Goal: Task Accomplishment & Management: Complete application form

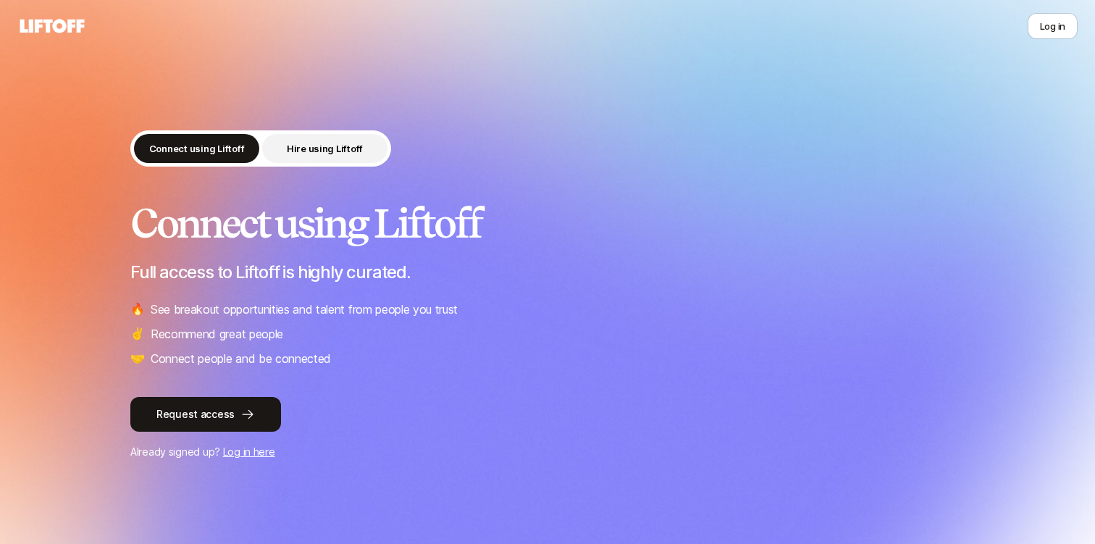
click at [279, 144] on button "Hire using Liftoff" at bounding box center [324, 148] width 125 height 29
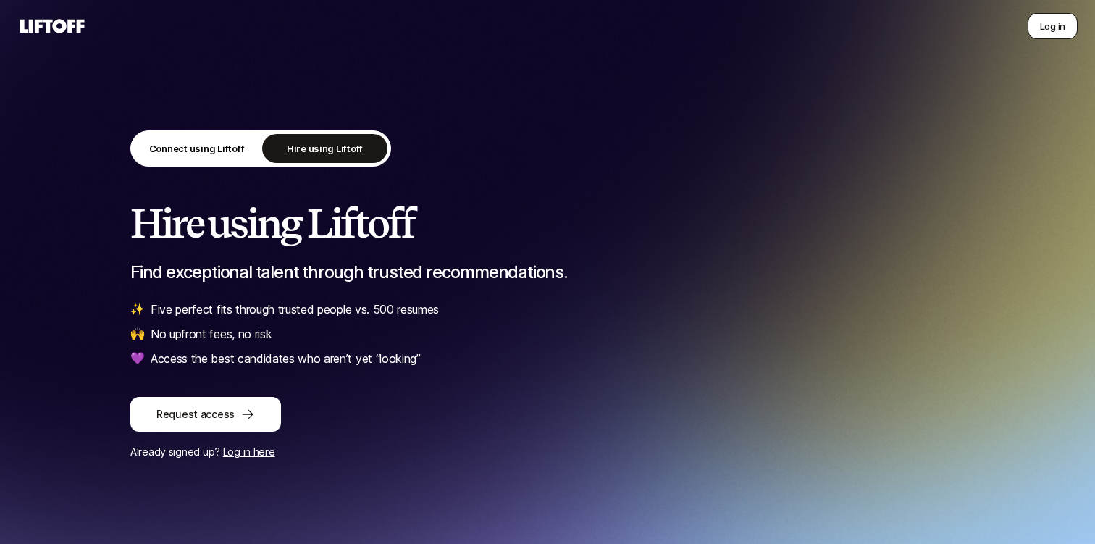
click at [1047, 33] on button "Log in" at bounding box center [1052, 26] width 50 height 26
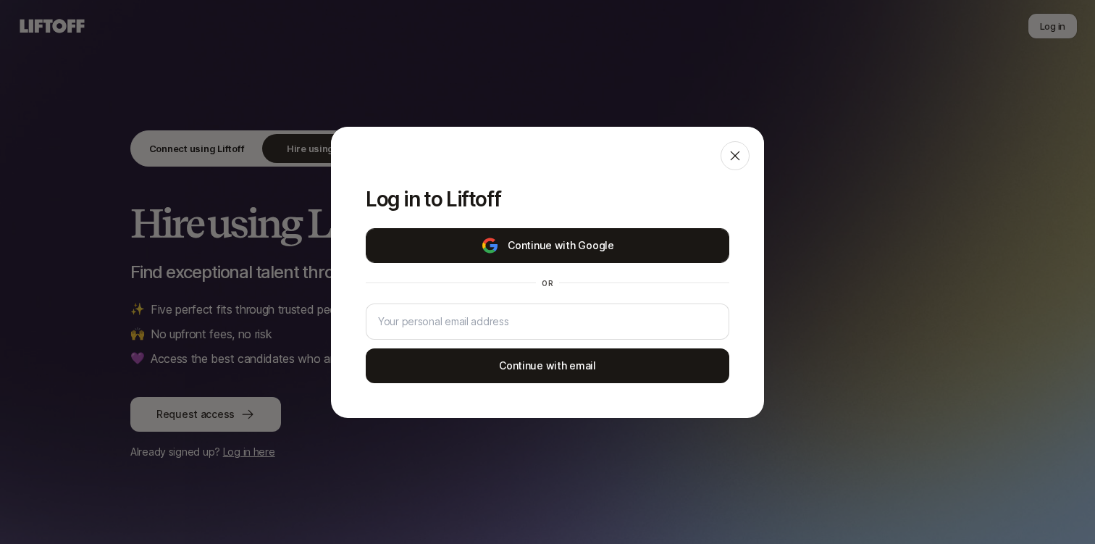
click at [536, 241] on button "Continue with Google" at bounding box center [547, 245] width 363 height 35
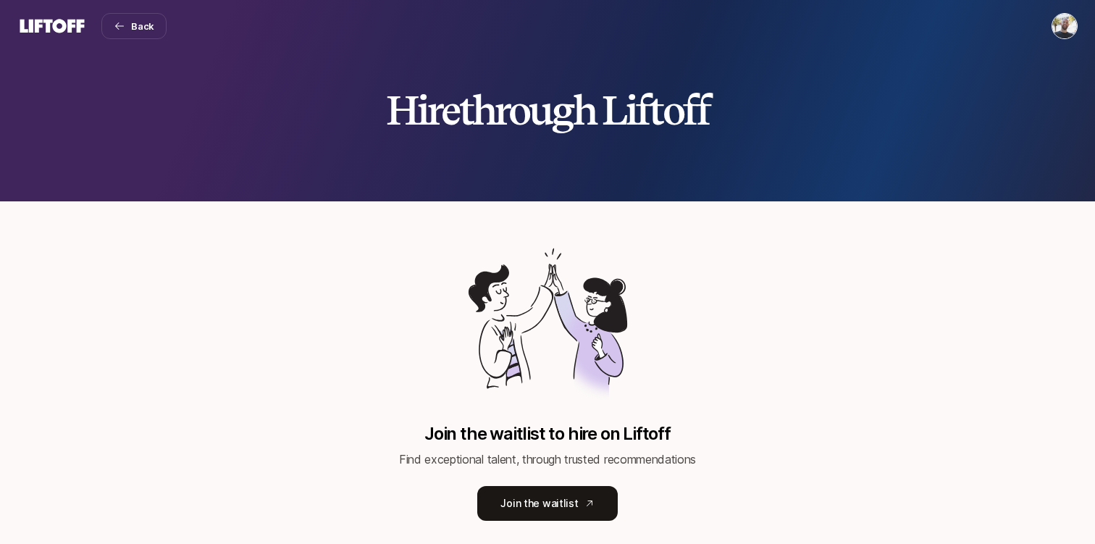
scroll to position [35, 0]
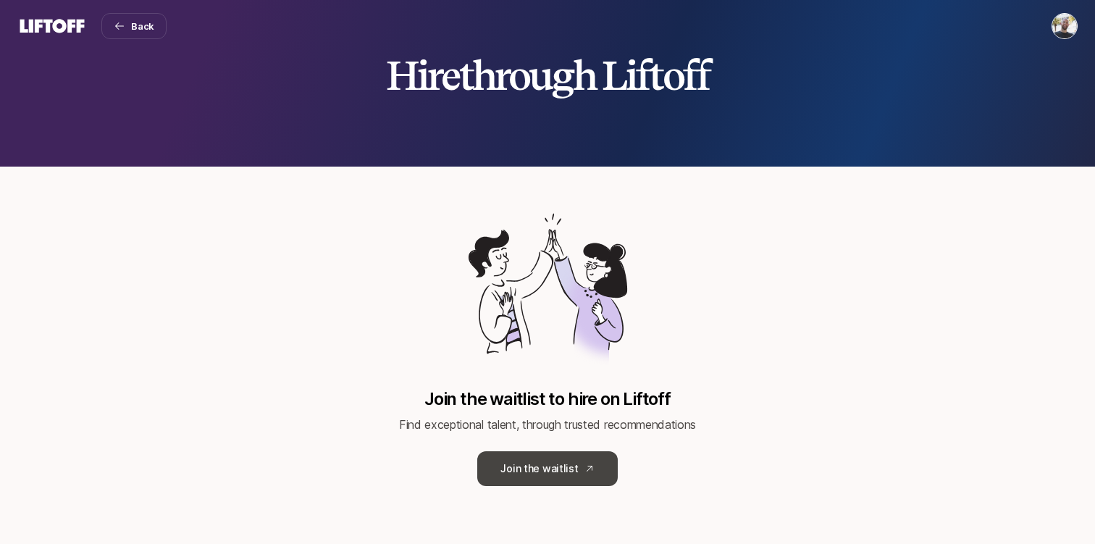
click at [553, 467] on link "Join the waitlist" at bounding box center [547, 468] width 140 height 35
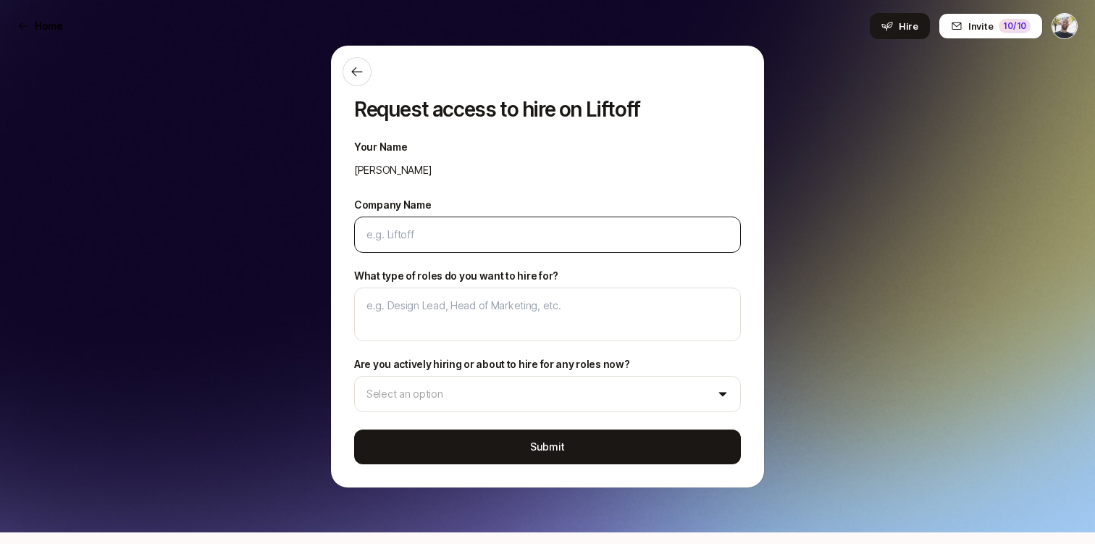
click at [407, 221] on div at bounding box center [547, 234] width 387 height 36
click at [407, 236] on input "Company Name" at bounding box center [547, 234] width 362 height 17
type textarea "x"
type input "c"
type textarea "x"
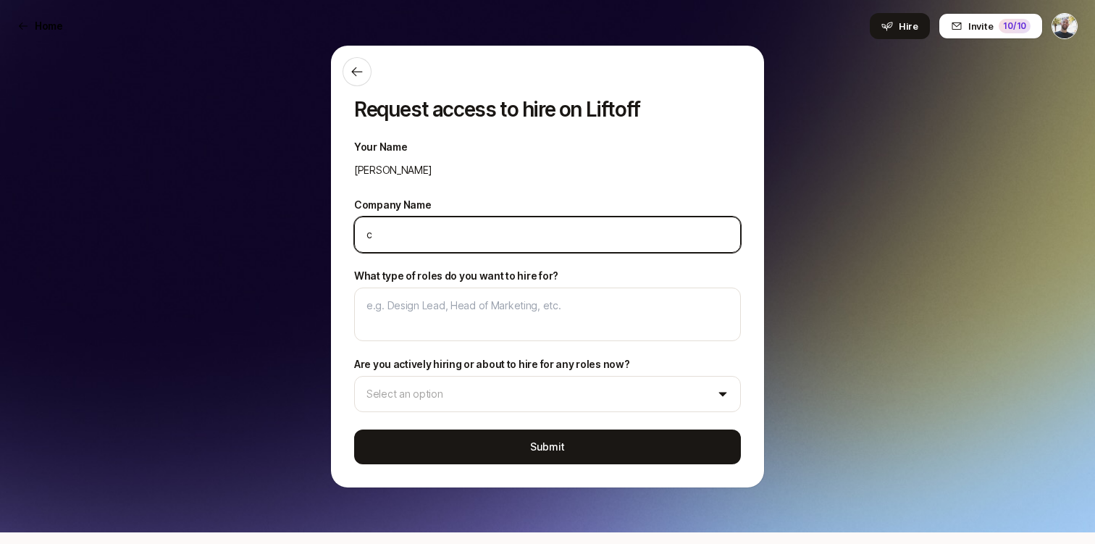
type input "ch"
type textarea "x"
type input "cha"
type textarea "x"
type input "char"
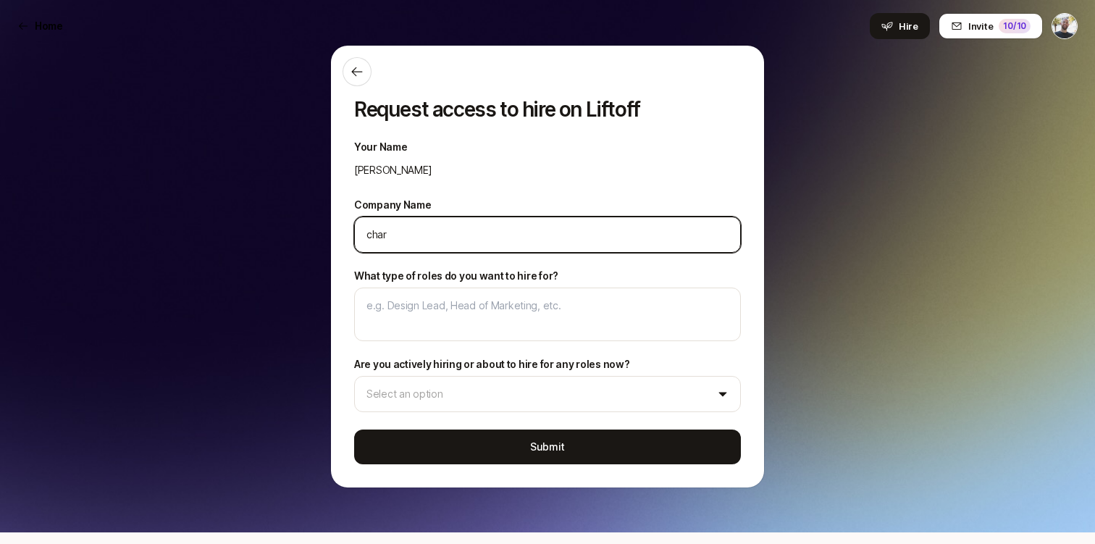
type textarea "x"
type input "chara"
type textarea "x"
type input "charac"
type textarea "x"
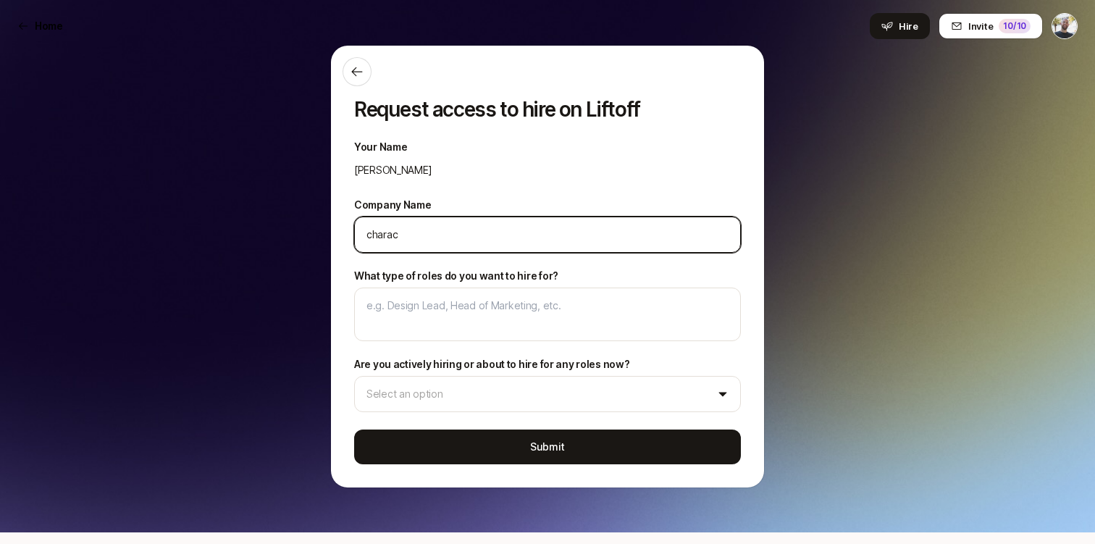
type input "charact"
type textarea "x"
type input "characte"
type textarea "x"
type input "character"
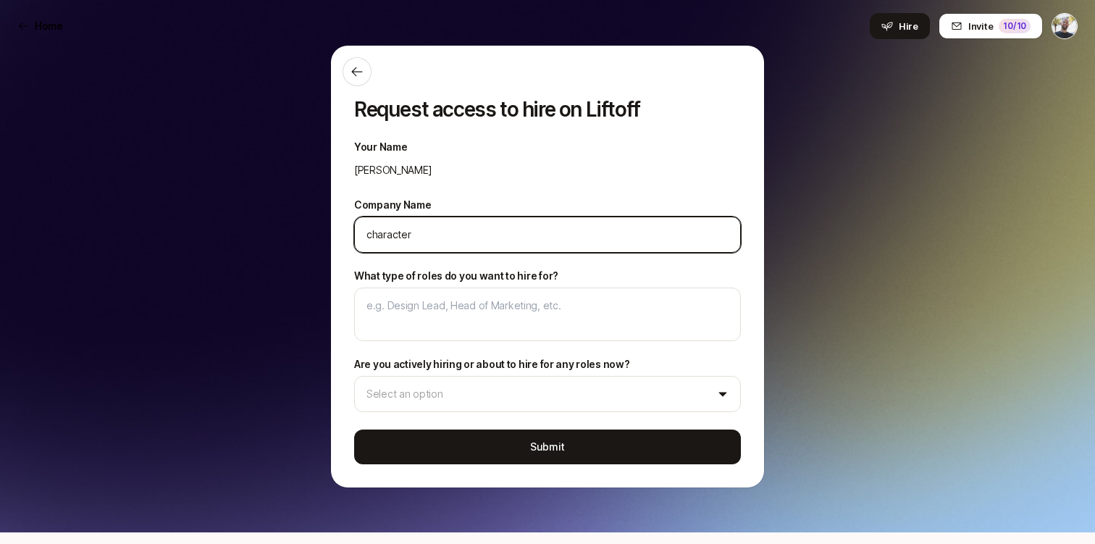
type textarea "x"
type input "character."
type textarea "x"
type input "character.a"
type textarea "x"
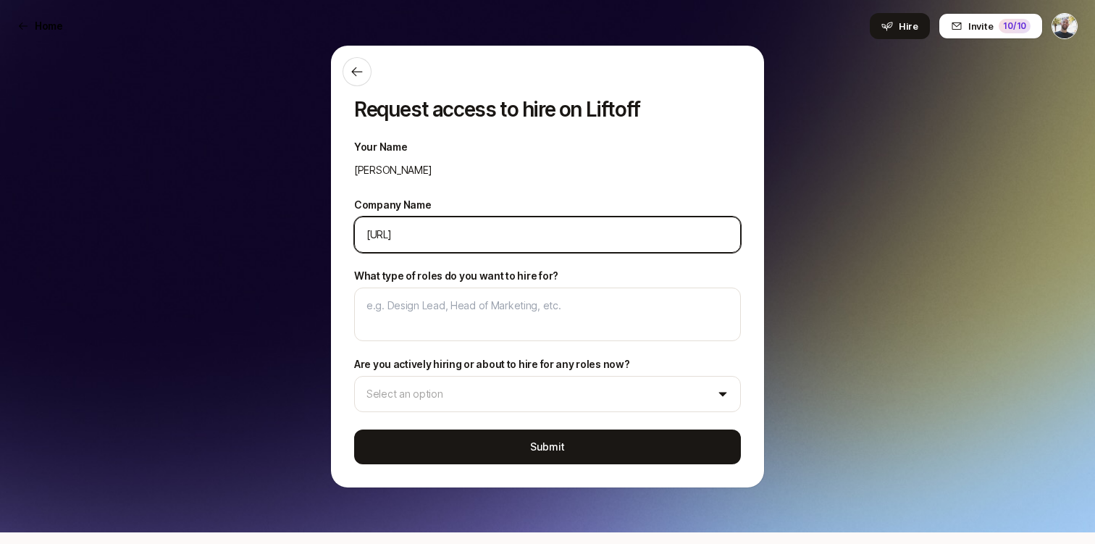
type input "[URL]"
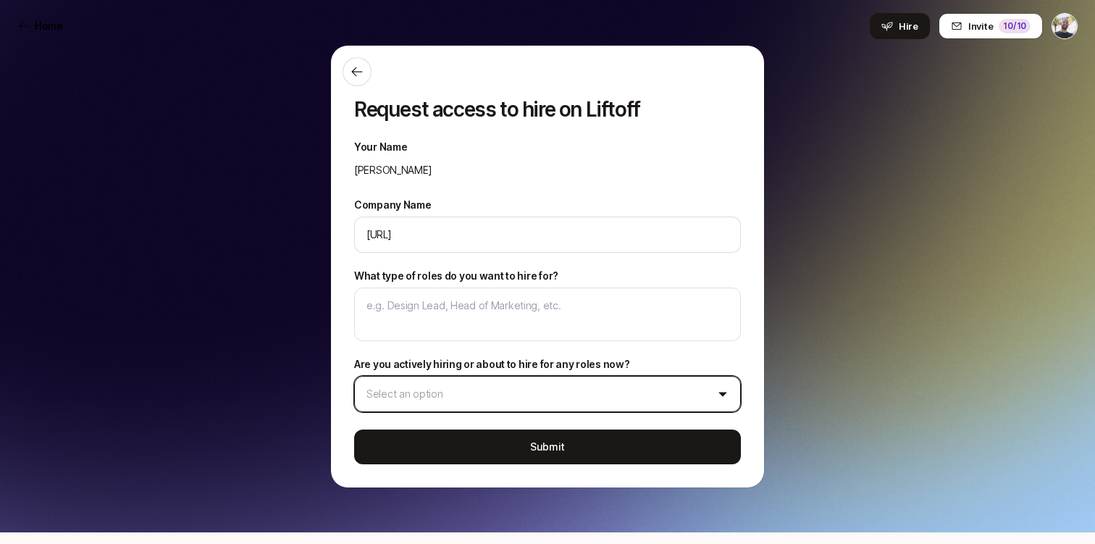
click at [478, 397] on html "Home Hire Invite 10 /10 Home Invite 10 /10 Home Searches 1 People Your Private …" at bounding box center [547, 272] width 1095 height 544
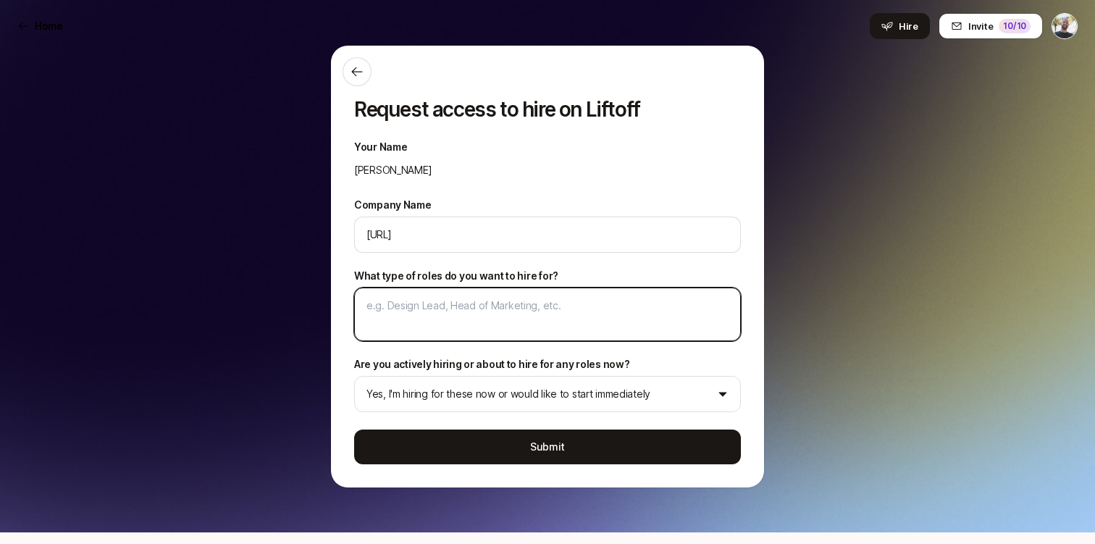
click at [423, 308] on textarea "What type of roles do you want to hire for?" at bounding box center [547, 314] width 387 height 54
type textarea "x"
type textarea "P"
type textarea "x"
type textarea "Pr"
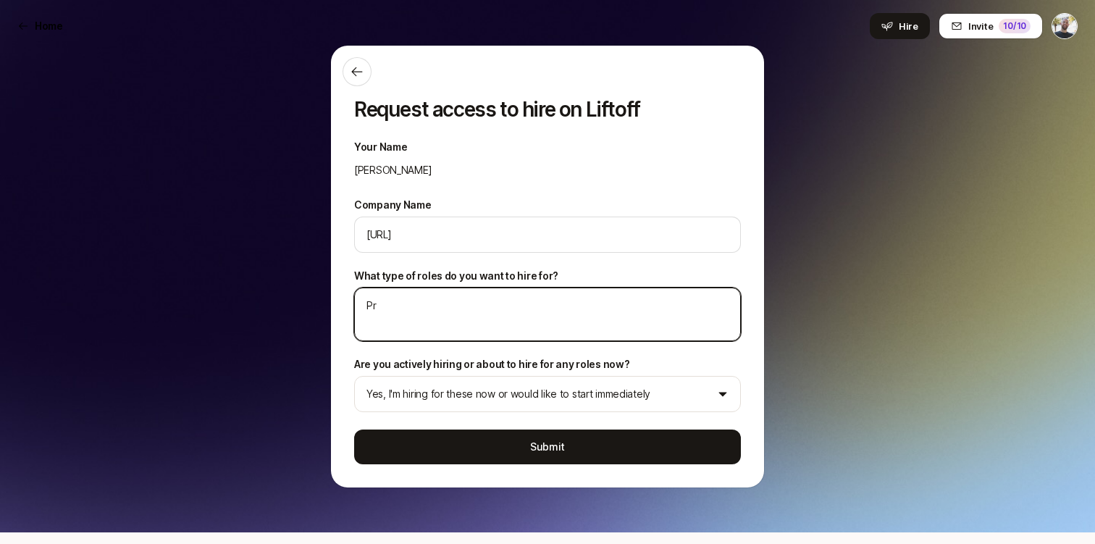
type textarea "x"
type textarea "Pro"
type textarea "x"
type textarea "Prod"
type textarea "x"
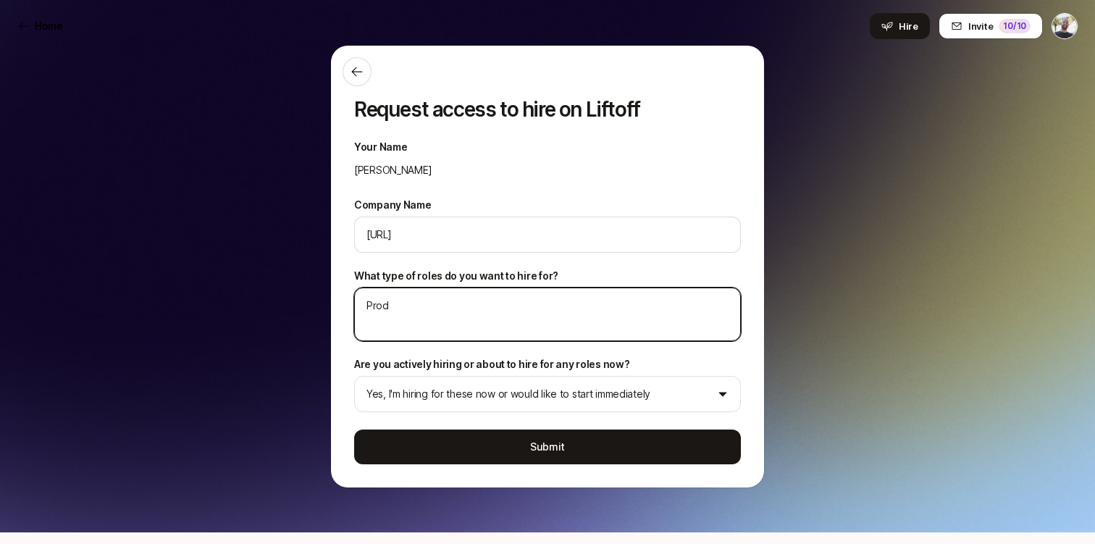
type textarea "Produ"
type textarea "x"
type textarea "Produx"
type textarea "x"
type textarea "Produxt"
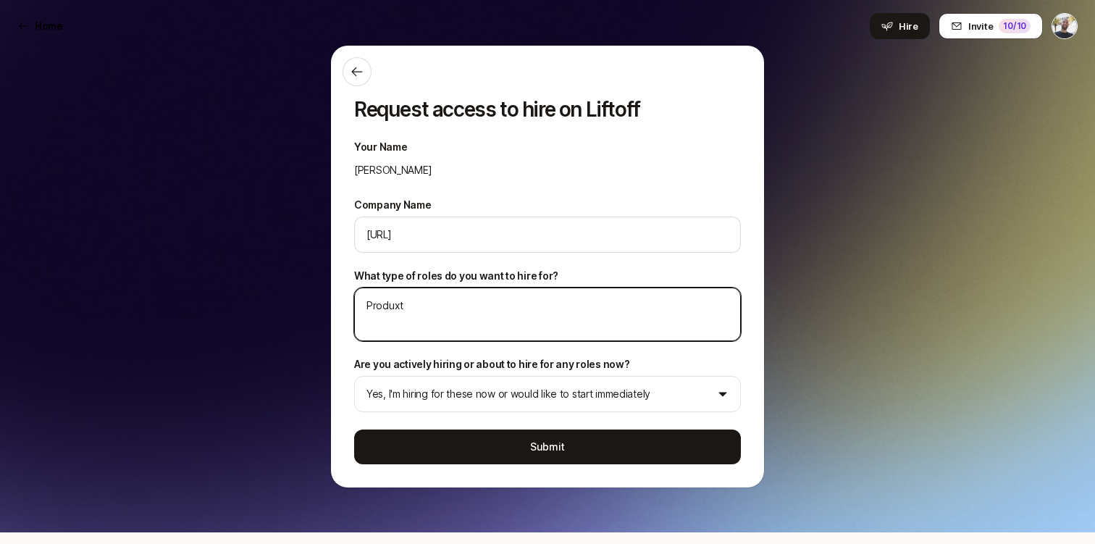
type textarea "x"
type textarea "Produxt"
type textarea "x"
type textarea "Produxt"
type textarea "x"
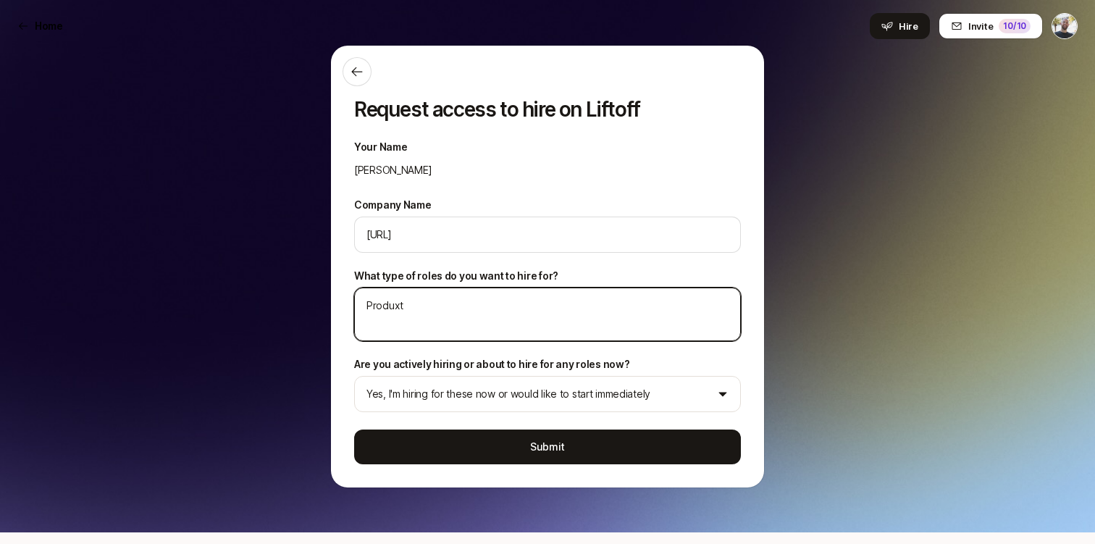
type textarea "Produx"
type textarea "x"
type textarea "Produxc"
type textarea "x"
type textarea "Produx"
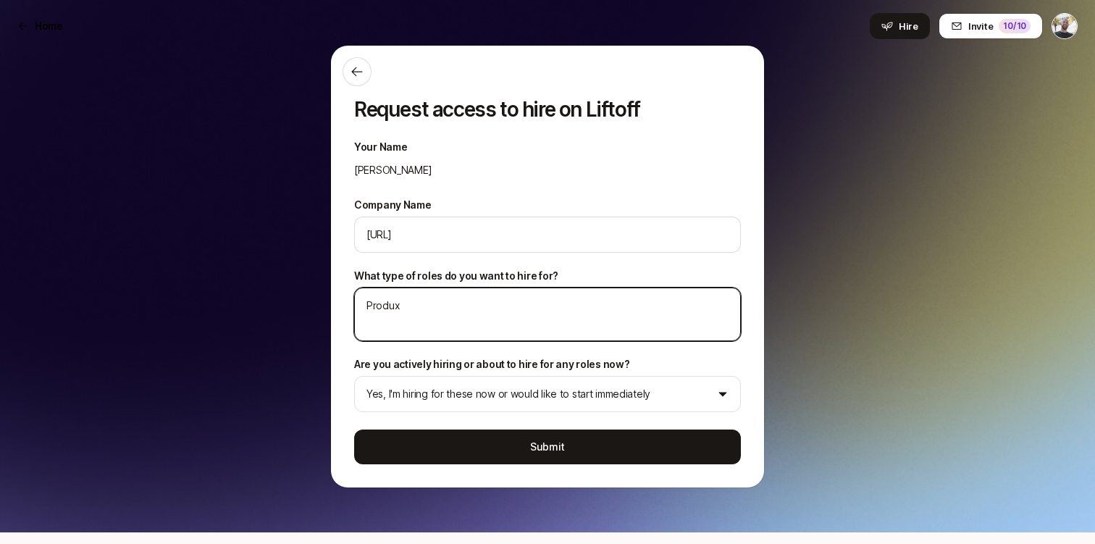
type textarea "x"
type textarea "Produxt"
type textarea "x"
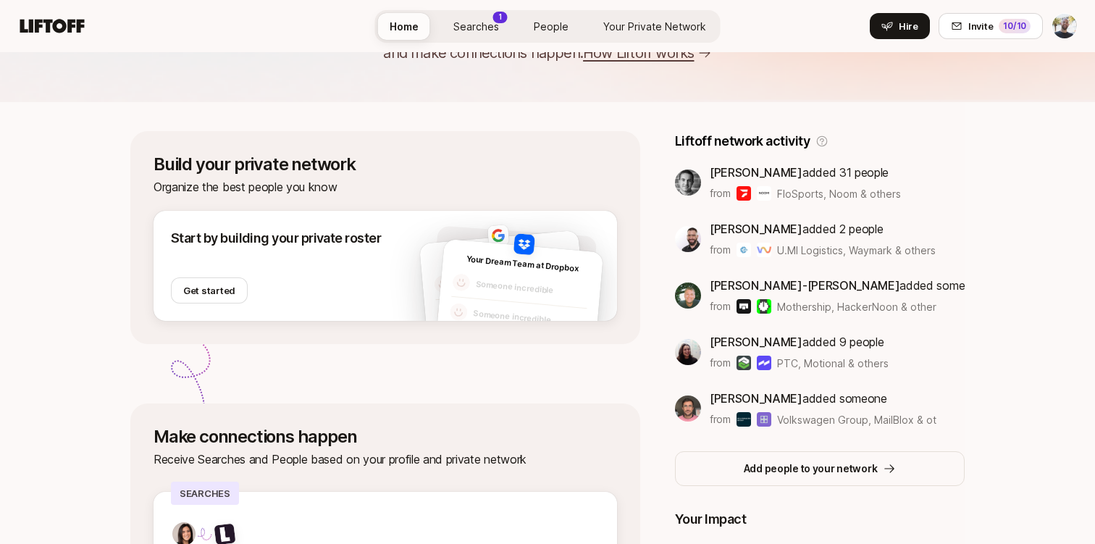
scroll to position [41, 0]
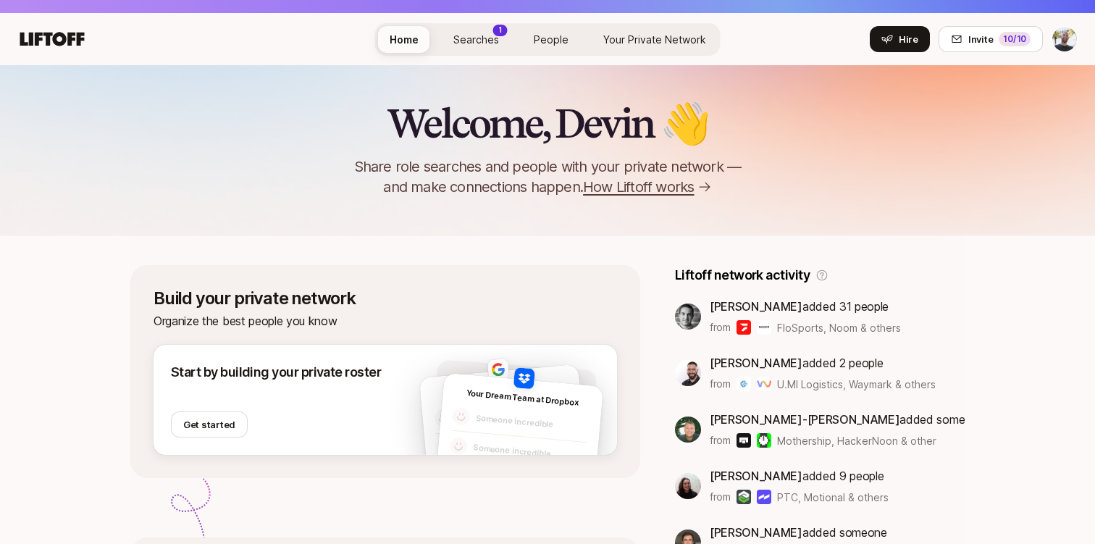
click at [483, 48] on link "Searches 1" at bounding box center [476, 39] width 69 height 27
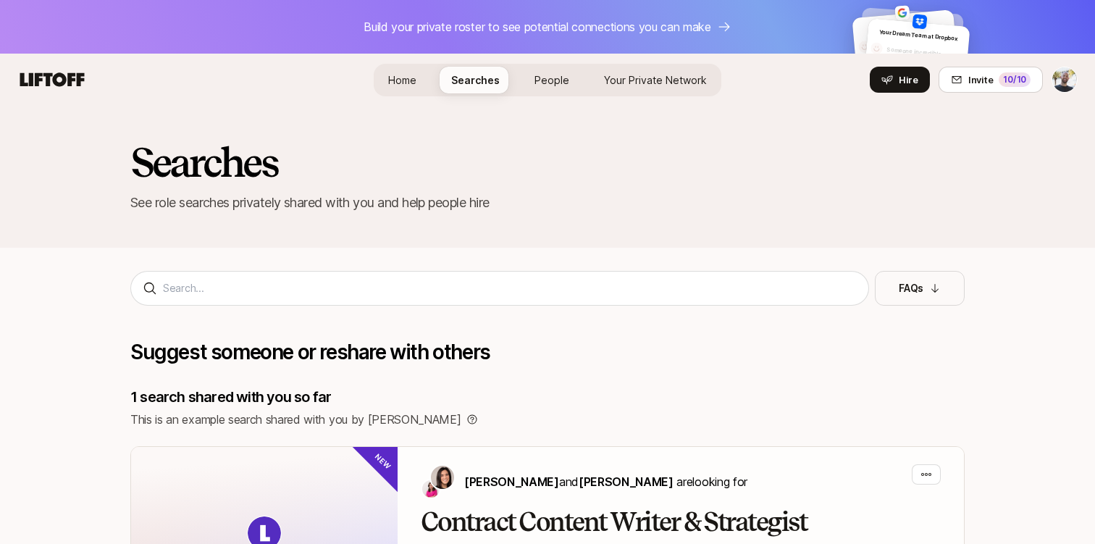
click at [540, 67] on link "People" at bounding box center [552, 80] width 58 height 27
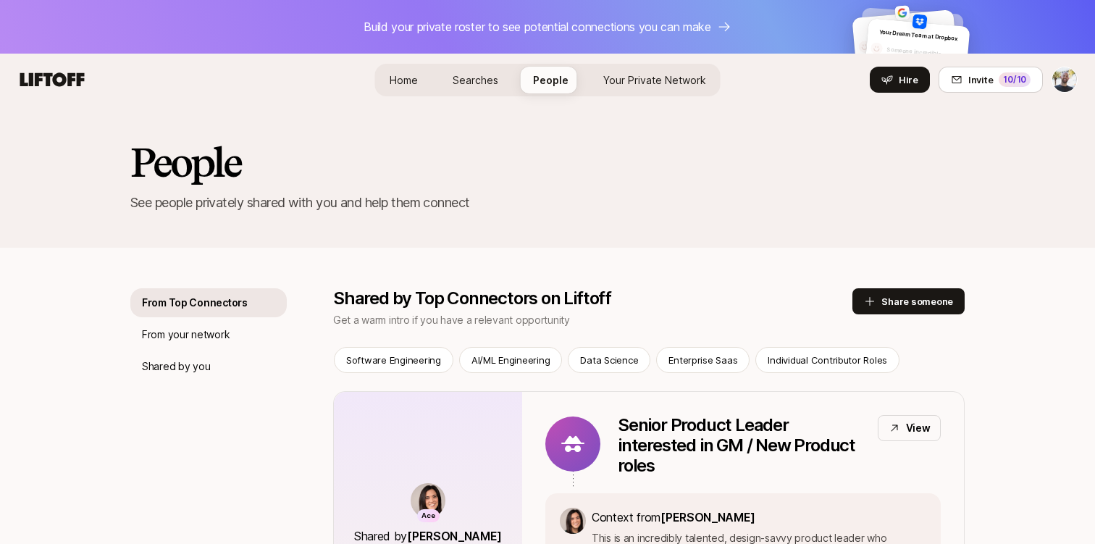
click at [400, 83] on span "Home" at bounding box center [403, 80] width 28 height 12
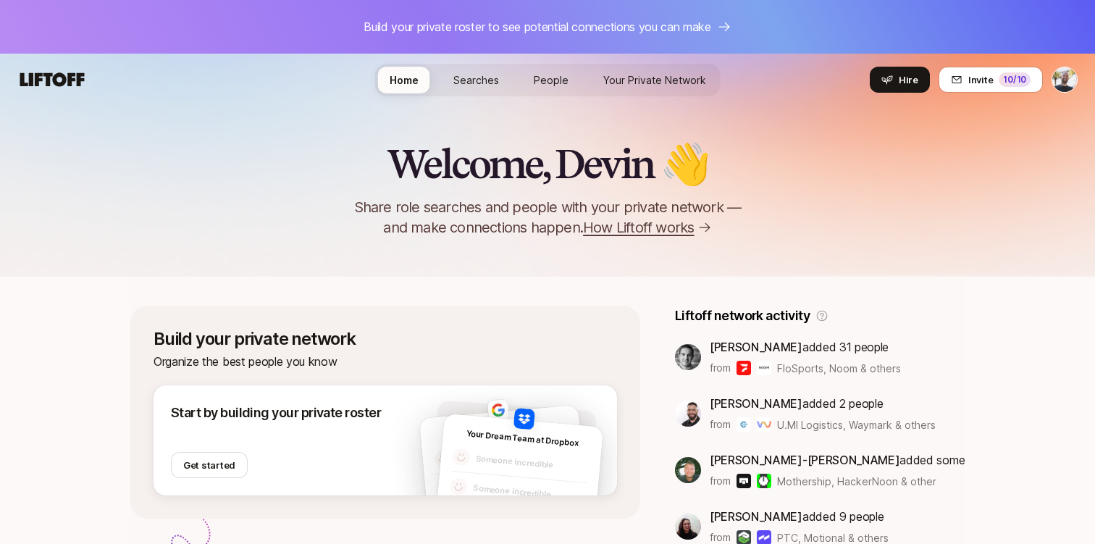
click at [473, 80] on span "Searches" at bounding box center [476, 80] width 46 height 12
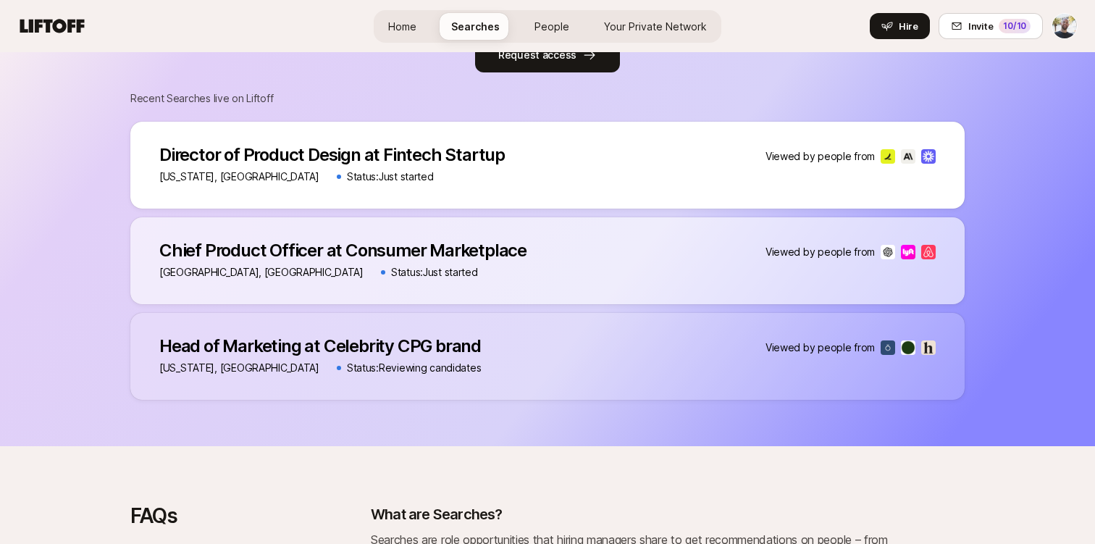
scroll to position [817, 0]
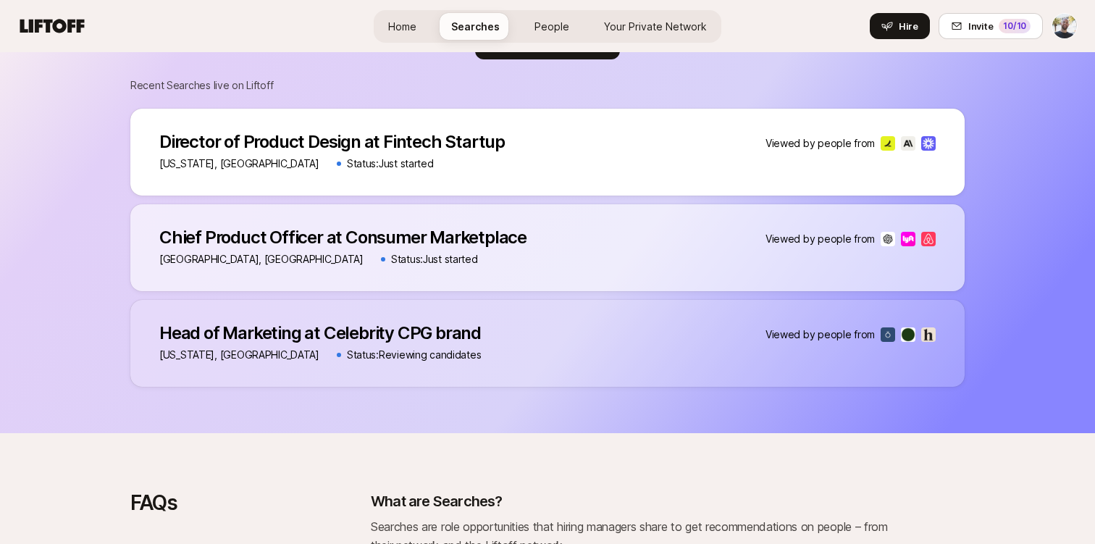
click at [423, 323] on p "Head of Marketing at Celebrity CPG brand" at bounding box center [319, 333] width 321 height 20
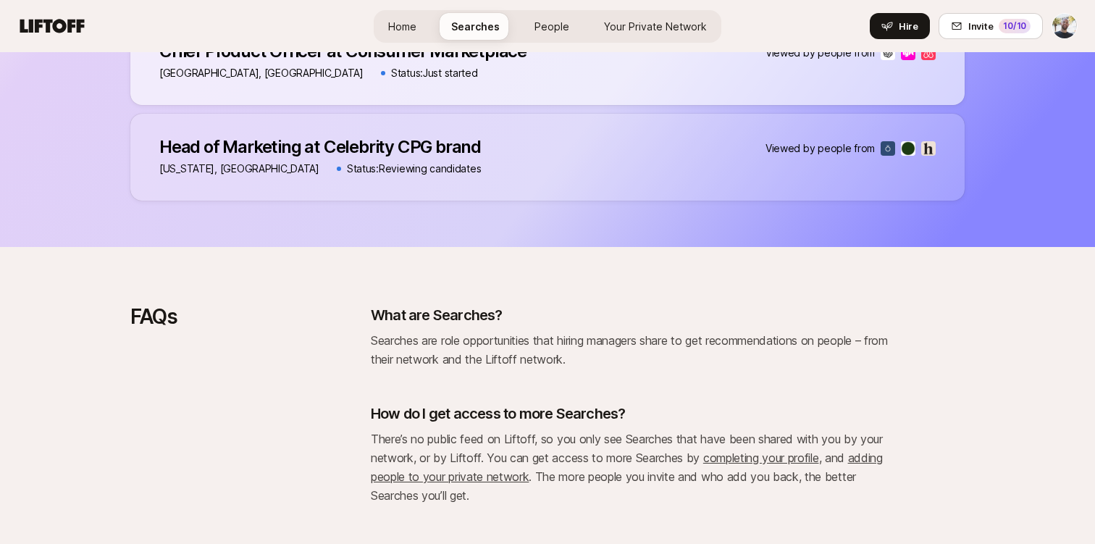
scroll to position [1176, 0]
